Goal: Check status: Check status

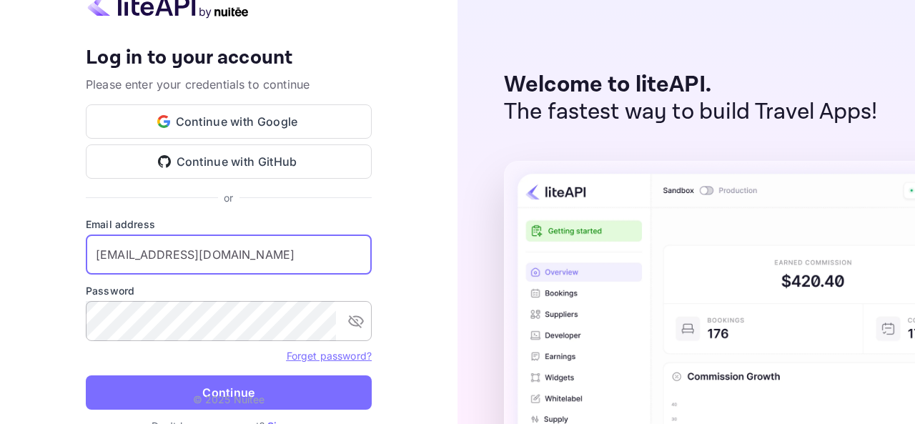
type input "[EMAIL_ADDRESS][DOMAIN_NAME]"
click at [353, 338] on div "​" at bounding box center [229, 321] width 286 height 40
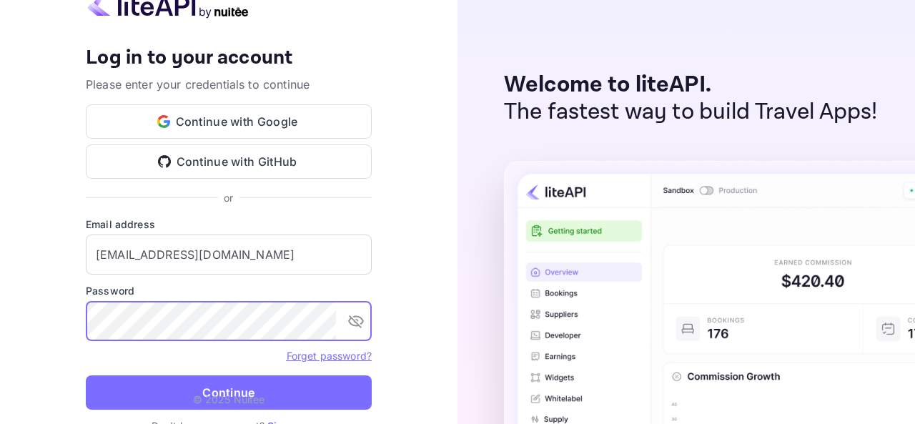
click at [352, 330] on icon "toggle password visibility" at bounding box center [355, 320] width 17 height 17
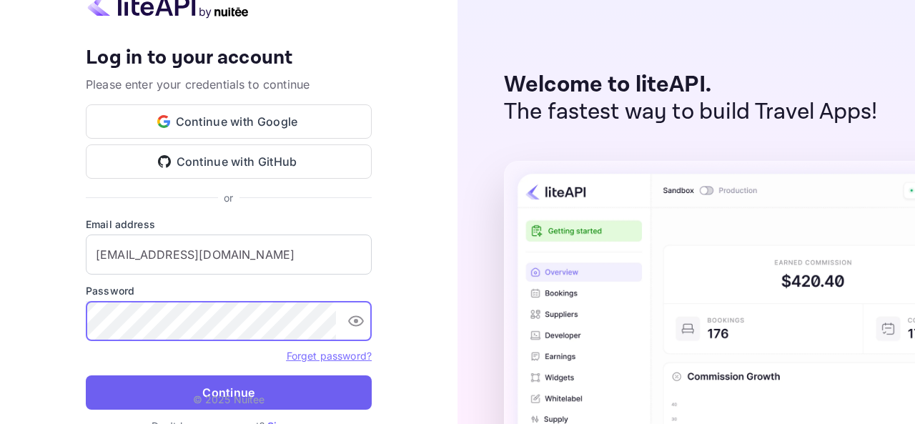
click at [307, 395] on button "Continue" at bounding box center [229, 392] width 286 height 34
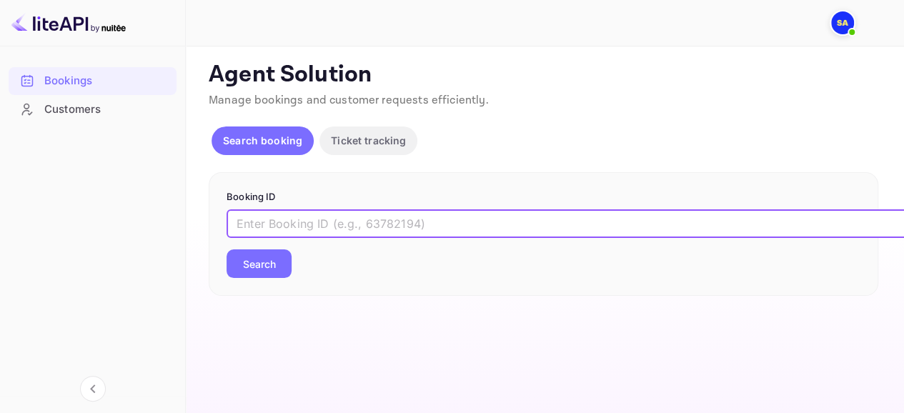
click at [262, 223] on input "text" at bounding box center [584, 223] width 715 height 29
paste input "9225586"
type input "9225586"
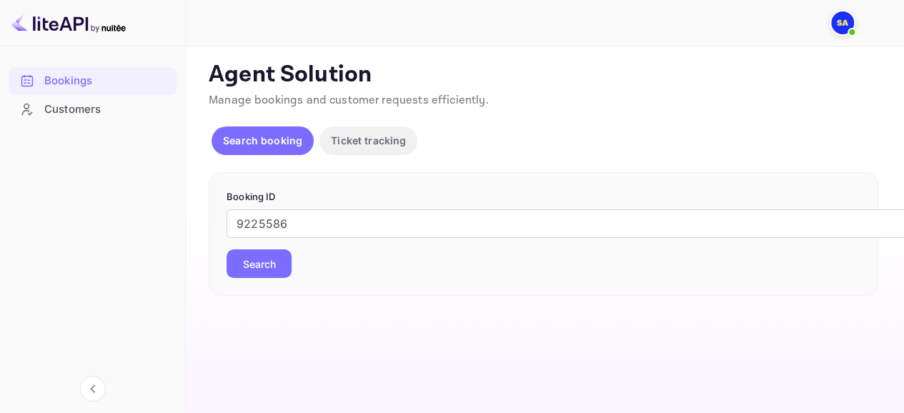
click at [282, 259] on button "Search" at bounding box center [259, 263] width 65 height 29
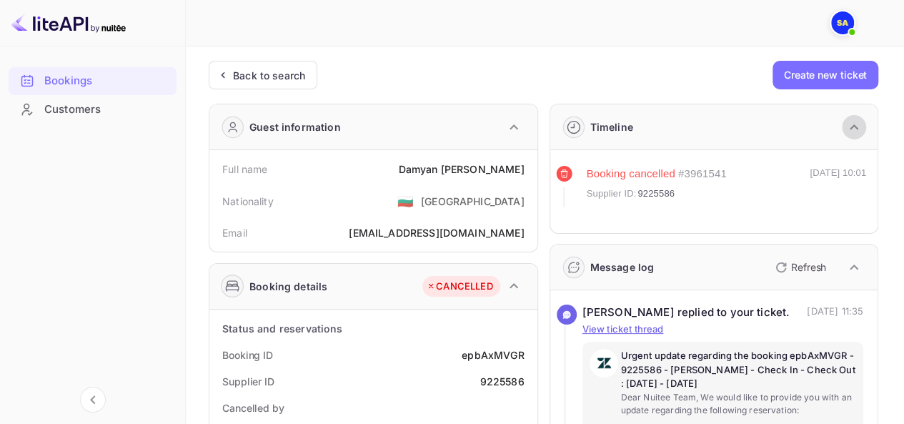
click at [846, 128] on icon "button" at bounding box center [854, 127] width 17 height 17
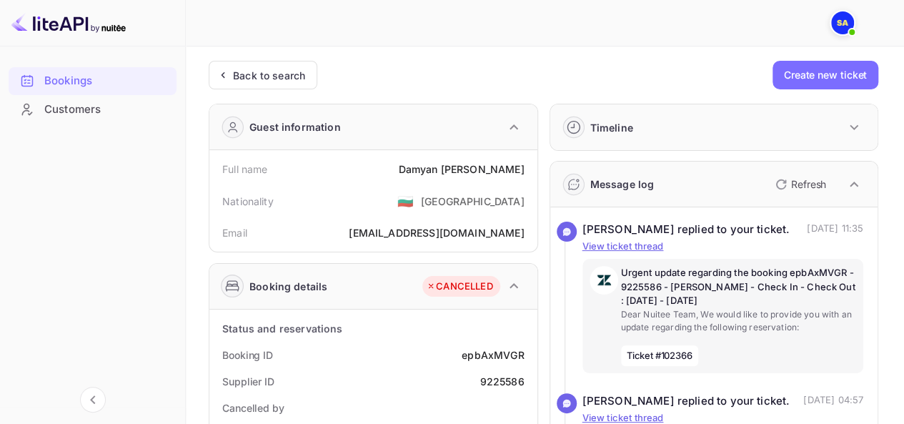
click at [846, 128] on icon "button" at bounding box center [854, 127] width 17 height 17
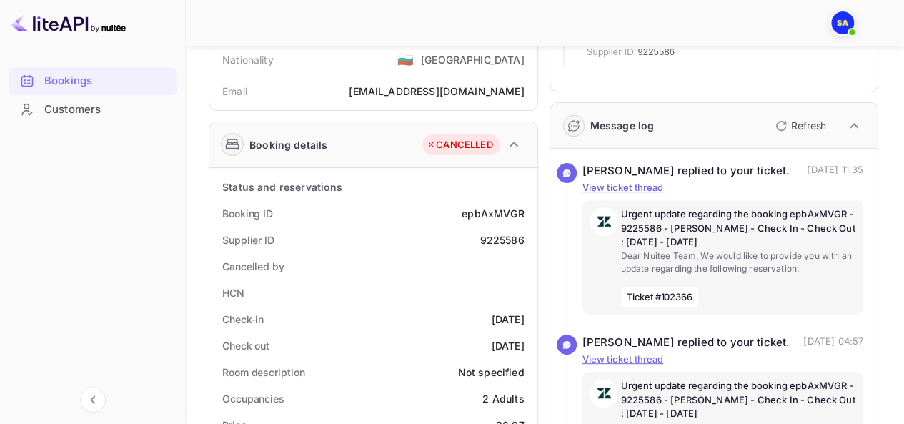
scroll to position [143, 0]
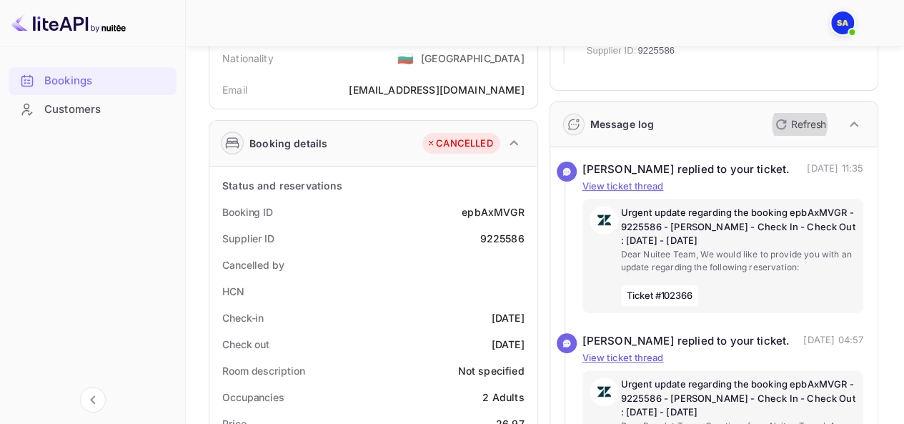
click at [806, 124] on p "Refresh" at bounding box center [808, 124] width 35 height 15
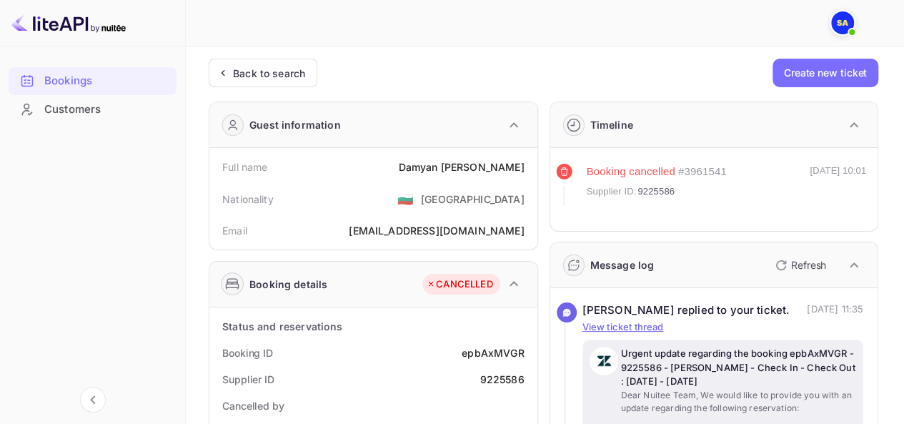
scroll to position [0, 0]
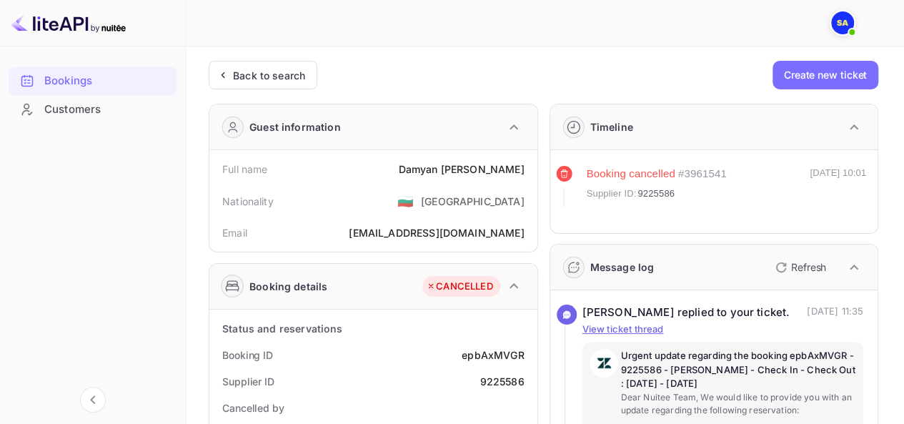
click at [167, 269] on div "Bookings Customers" at bounding box center [92, 233] width 185 height 344
click at [782, 267] on icon "button" at bounding box center [781, 267] width 17 height 17
click at [664, 330] on p "View ticket thread" at bounding box center [724, 329] width 282 height 14
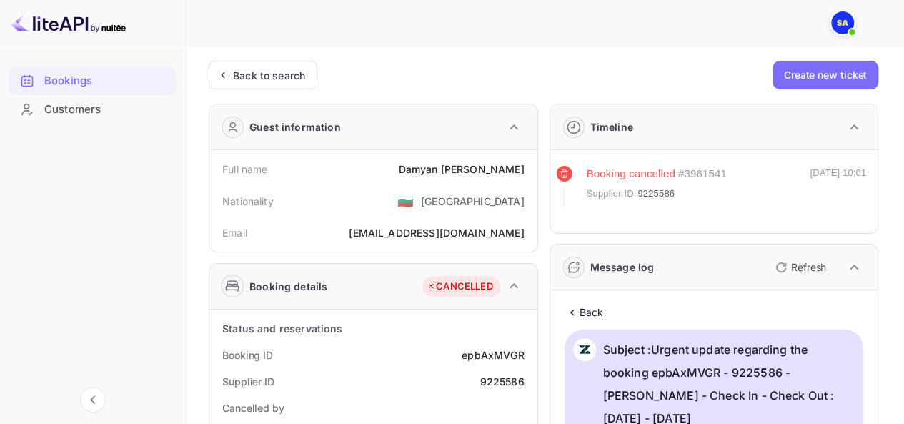
click at [853, 259] on icon "button" at bounding box center [854, 267] width 17 height 17
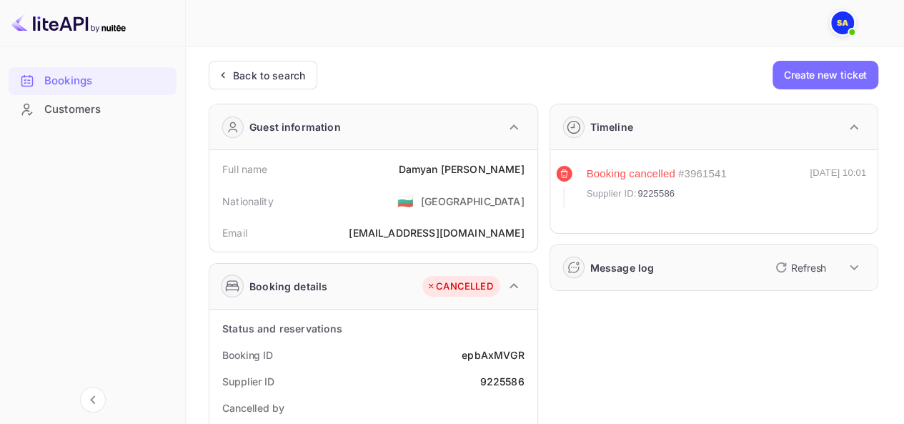
click at [648, 282] on div "Message log Refresh" at bounding box center [714, 267] width 328 height 46
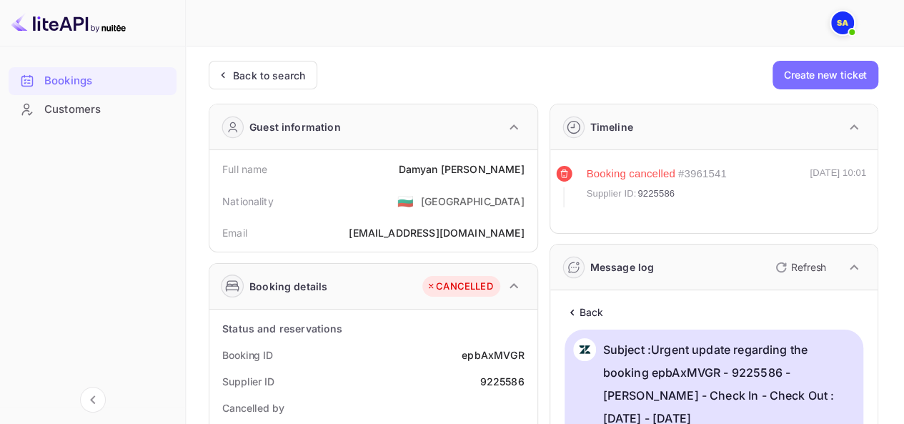
click at [575, 310] on icon at bounding box center [572, 312] width 15 height 14
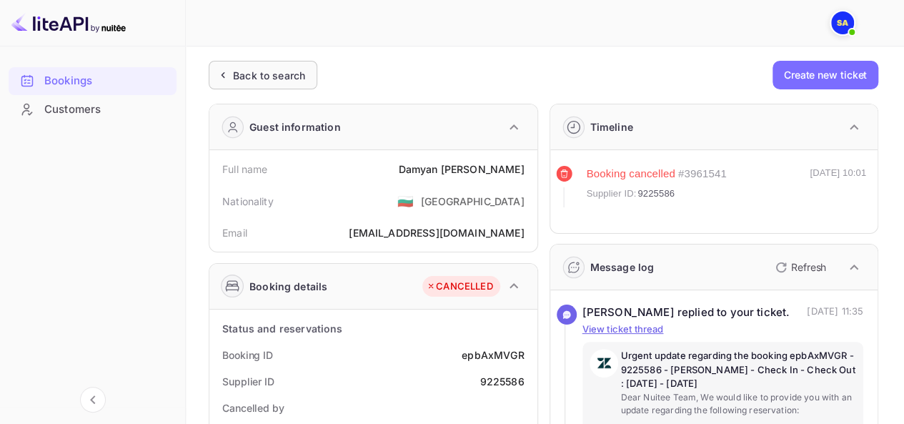
click at [293, 76] on div "Back to search" at bounding box center [269, 75] width 72 height 15
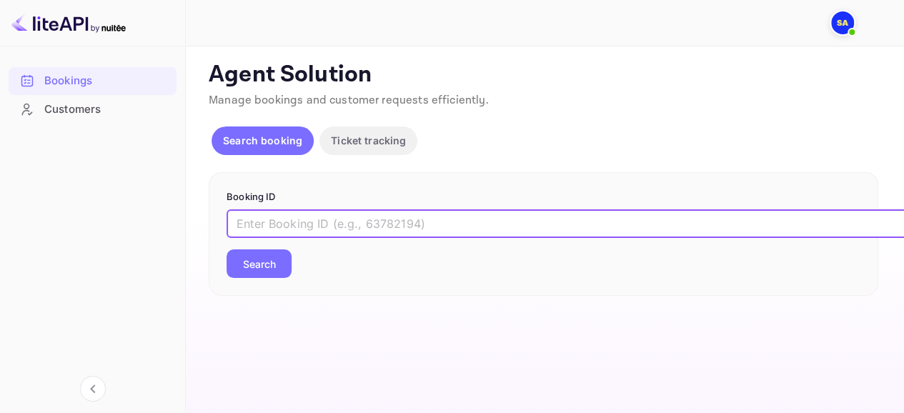
click at [347, 224] on input "text" at bounding box center [584, 223] width 715 height 29
paste input "epbAxMVGR"
type input "epbAxMVGR"
click at [276, 272] on button "Search" at bounding box center [259, 263] width 65 height 29
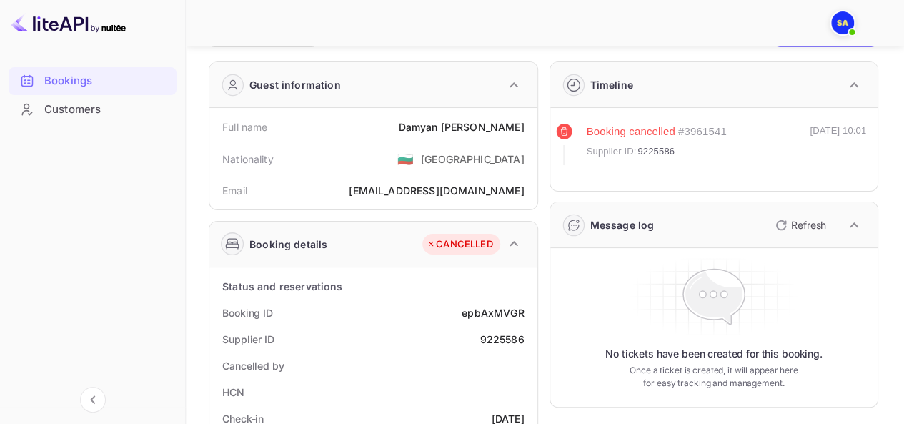
scroll to position [71, 0]
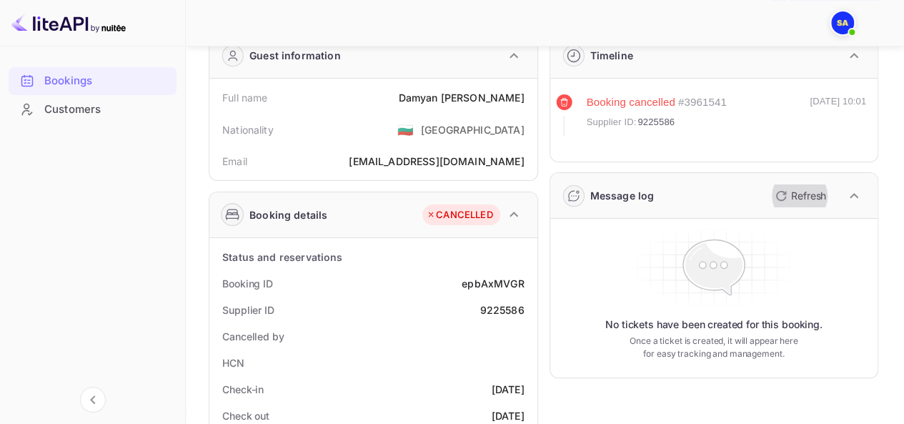
click at [788, 187] on icon "button" at bounding box center [781, 195] width 17 height 17
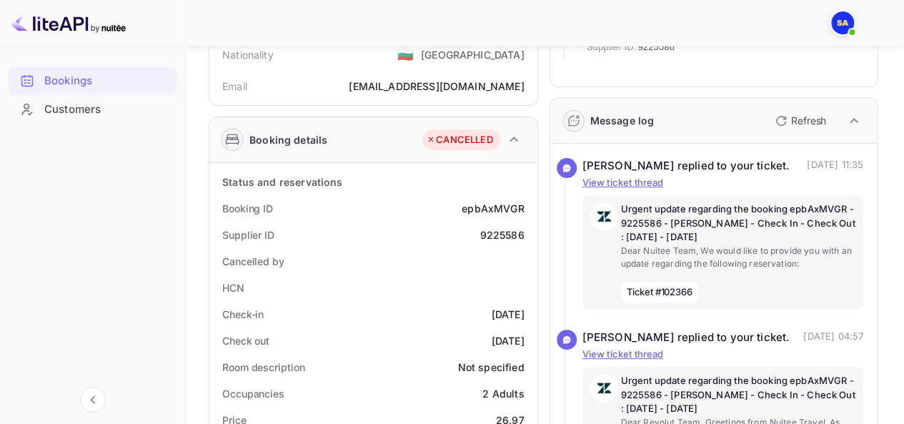
scroll to position [214, 0]
